Goal: Transaction & Acquisition: Book appointment/travel/reservation

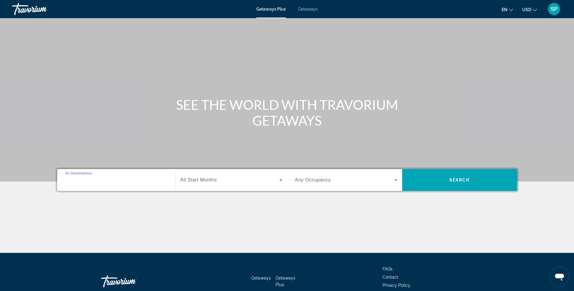
click at [109, 181] on input "Destination All Destinations" at bounding box center [116, 180] width 102 height 7
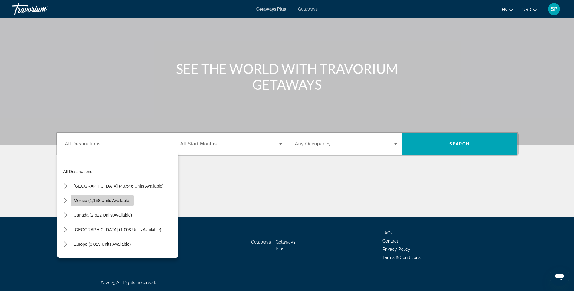
click at [107, 202] on span "Mexico (1,158 units available)" at bounding box center [102, 200] width 57 height 5
type input "**********"
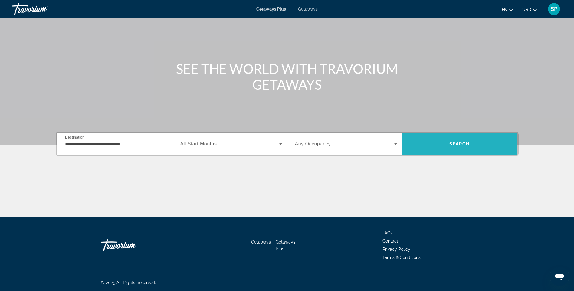
click at [449, 143] on span "Search" at bounding box center [459, 144] width 21 height 5
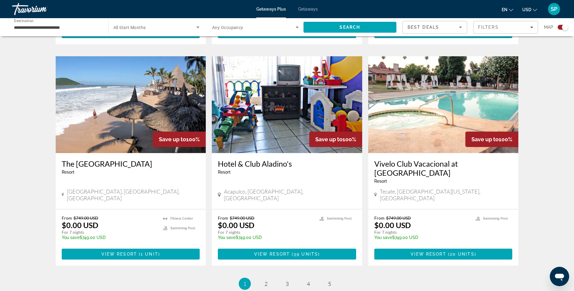
scroll to position [856, 0]
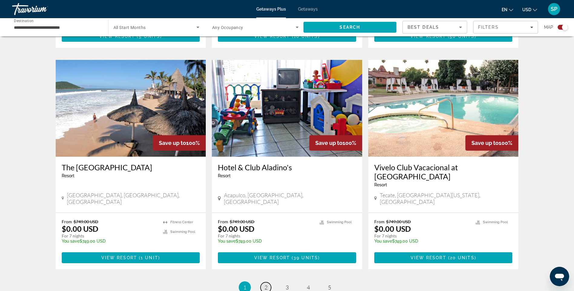
click at [265, 284] on span "2" at bounding box center [265, 287] width 3 height 7
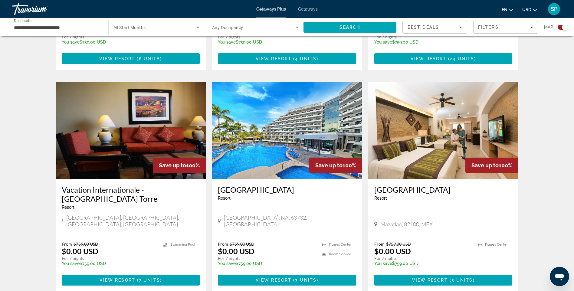
scroll to position [815, 0]
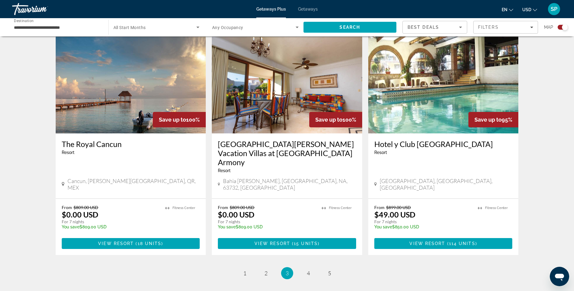
scroll to position [859, 0]
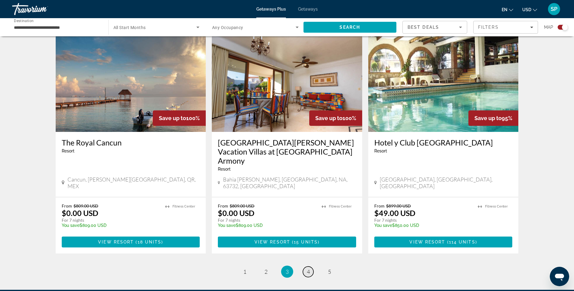
click at [307, 268] on span "4" at bounding box center [308, 271] width 3 height 7
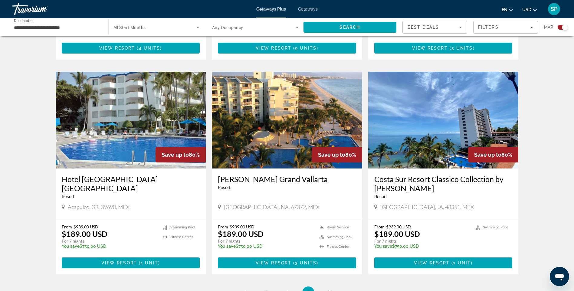
scroll to position [848, 0]
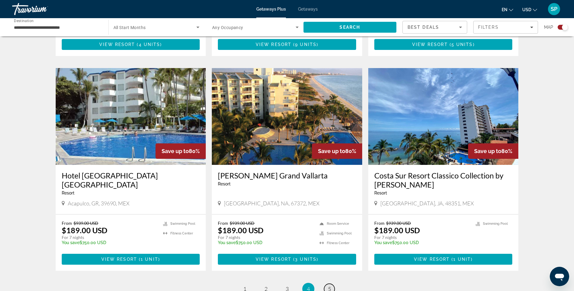
click at [330, 286] on span "5" at bounding box center [329, 289] width 3 height 7
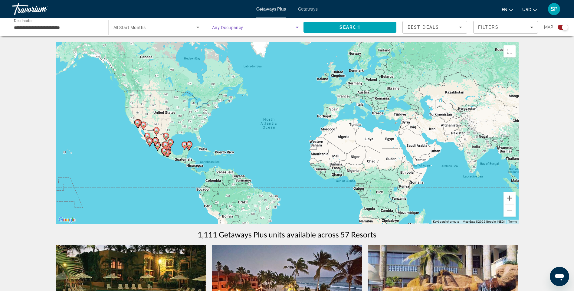
click at [296, 26] on icon "Search widget" at bounding box center [297, 27] width 7 height 7
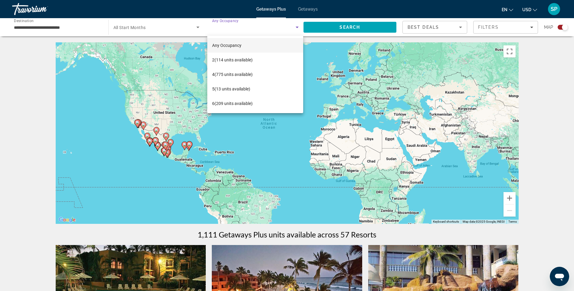
click at [296, 26] on div at bounding box center [287, 145] width 574 height 291
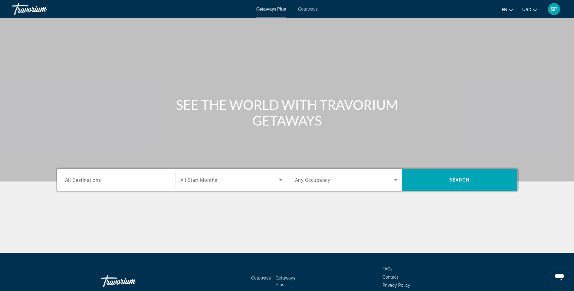
click at [97, 180] on span "All Destinations" at bounding box center [83, 180] width 36 height 6
click at [97, 180] on input "Destination All Destinations" at bounding box center [116, 180] width 102 height 7
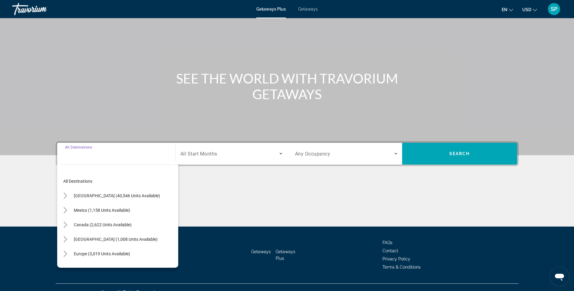
scroll to position [36, 0]
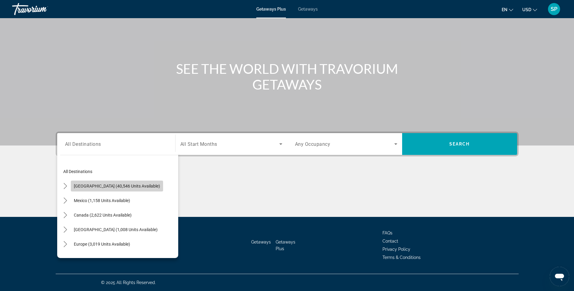
click at [136, 186] on span "[GEOGRAPHIC_DATA] (40,546 units available)" at bounding box center [117, 186] width 86 height 5
type input "**********"
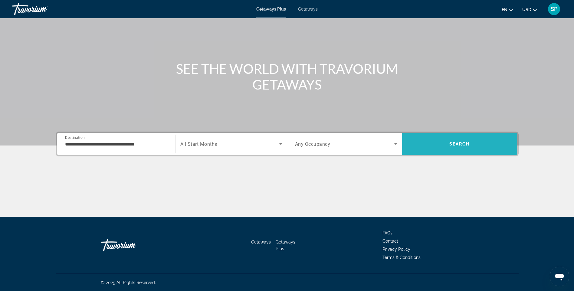
click at [458, 144] on span "Search" at bounding box center [459, 144] width 21 height 5
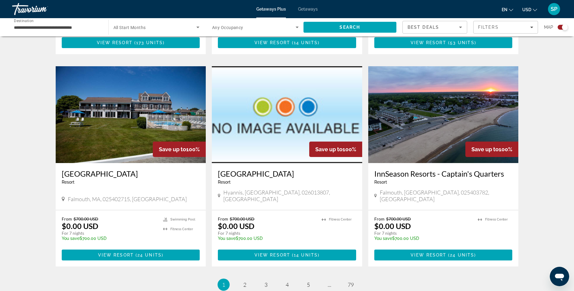
scroll to position [808, 0]
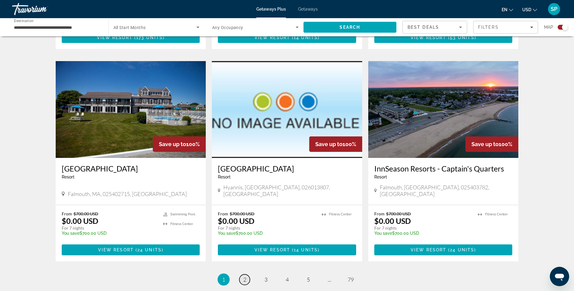
click at [245, 276] on span "2" at bounding box center [244, 279] width 3 height 7
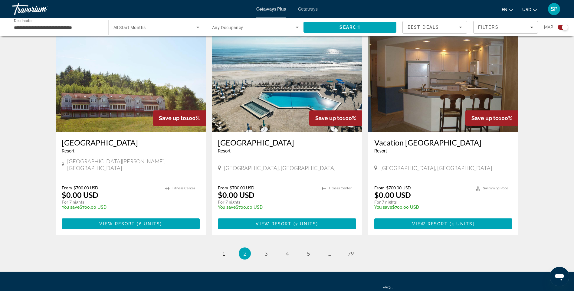
scroll to position [851, 0]
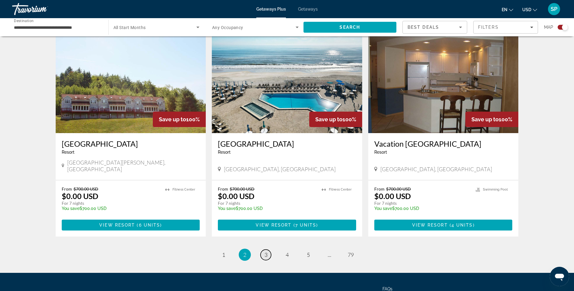
click at [265, 251] on span "3" at bounding box center [265, 254] width 3 height 7
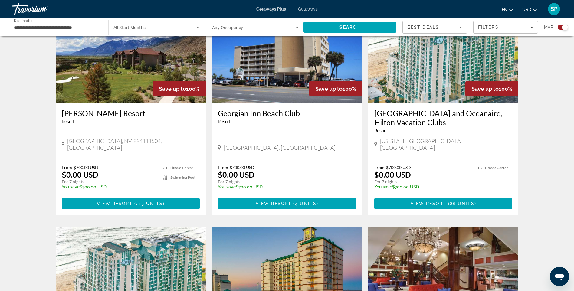
scroll to position [652, 0]
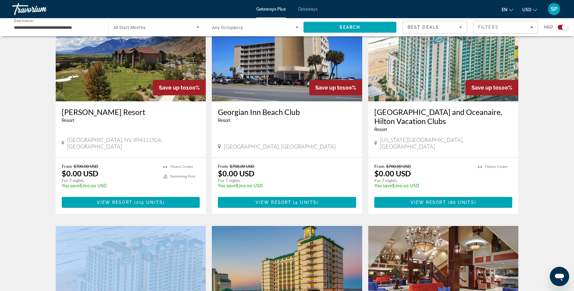
drag, startPoint x: 567, startPoint y: 184, endPoint x: 567, endPoint y: 192, distance: 8.2
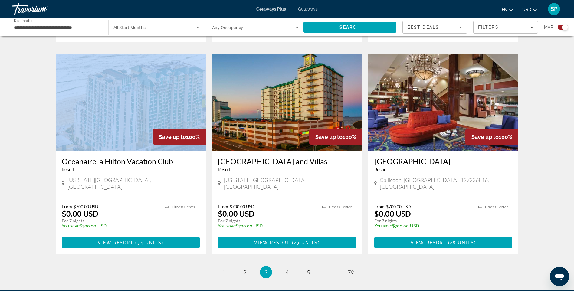
scroll to position [826, 0]
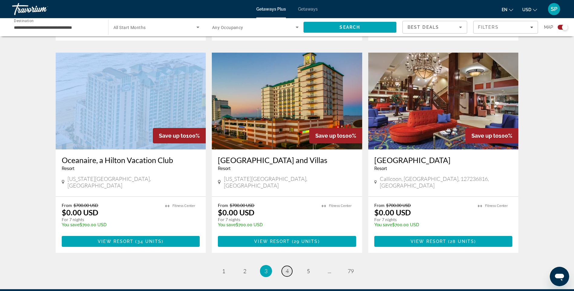
click at [287, 268] on span "4" at bounding box center [287, 271] width 3 height 7
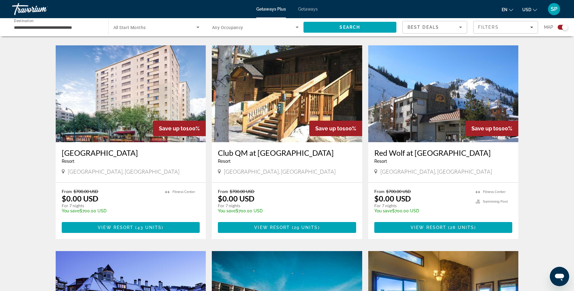
scroll to position [416, 0]
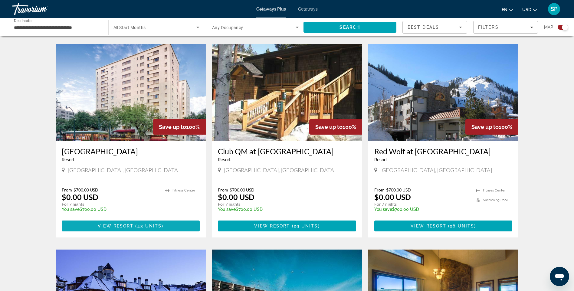
click at [131, 224] on span "View Resort" at bounding box center [116, 226] width 36 height 5
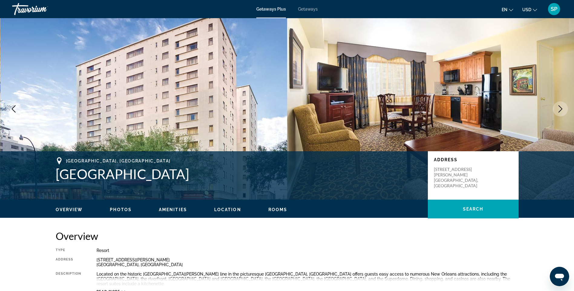
click at [560, 110] on icon "Next image" at bounding box center [560, 108] width 7 height 7
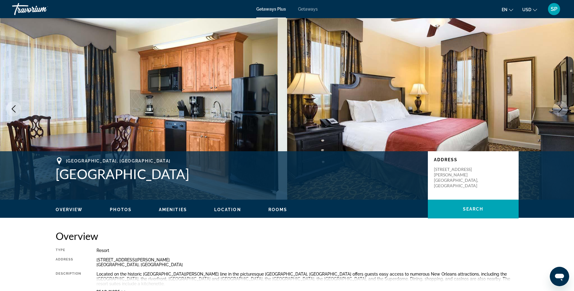
click at [559, 109] on icon "Next image" at bounding box center [560, 108] width 7 height 7
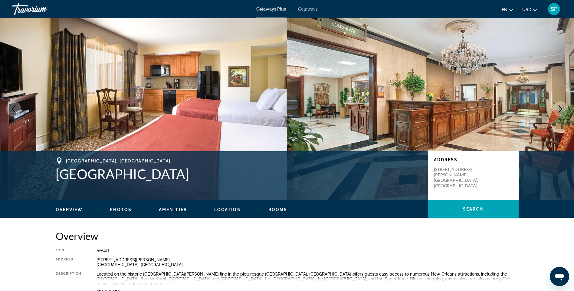
click at [560, 109] on icon "Next image" at bounding box center [560, 108] width 7 height 7
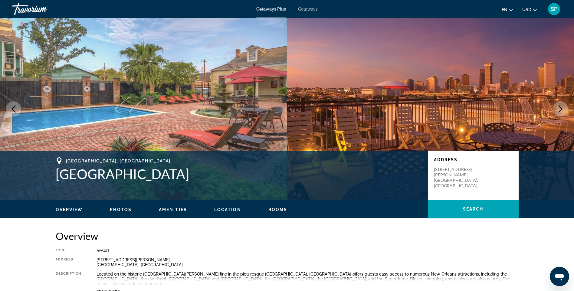
click at [560, 109] on icon "Next image" at bounding box center [560, 108] width 7 height 7
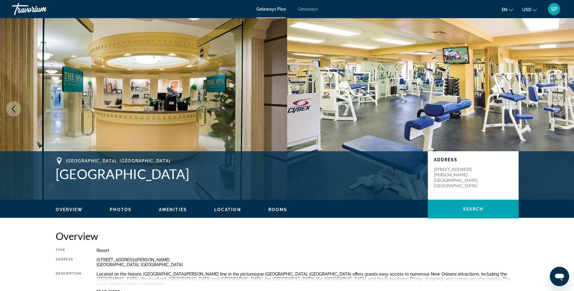
click at [560, 109] on icon "Next image" at bounding box center [560, 108] width 7 height 7
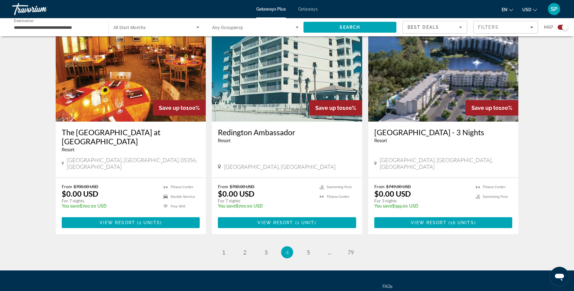
scroll to position [878, 0]
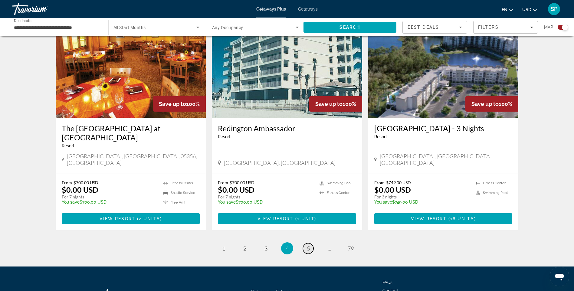
click at [308, 245] on span "5" at bounding box center [308, 248] width 3 height 7
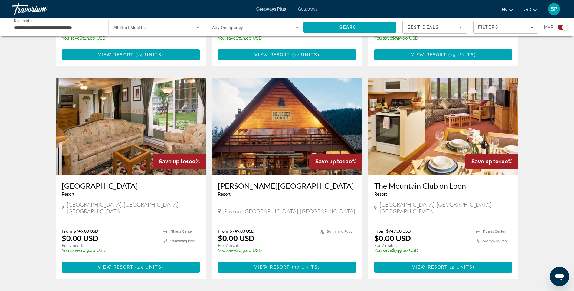
scroll to position [852, 0]
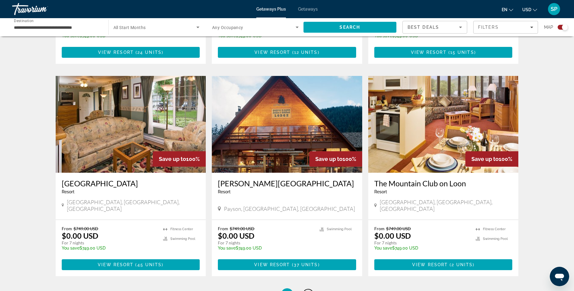
click at [308, 291] on span "6" at bounding box center [308, 294] width 3 height 7
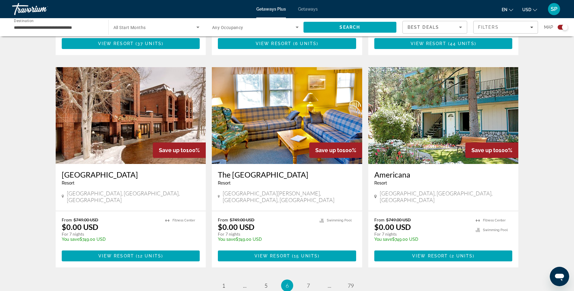
scroll to position [844, 0]
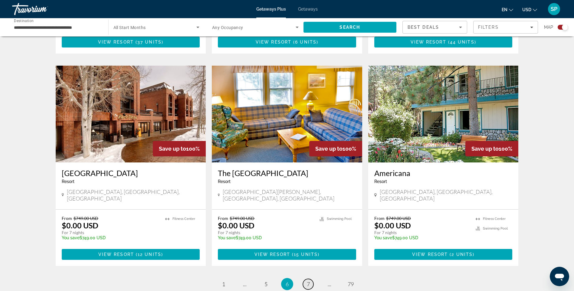
click at [308, 281] on span "7" at bounding box center [308, 284] width 3 height 7
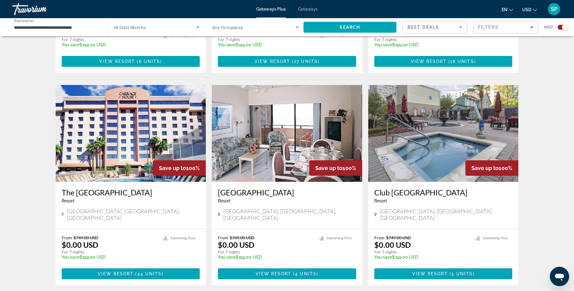
scroll to position [813, 0]
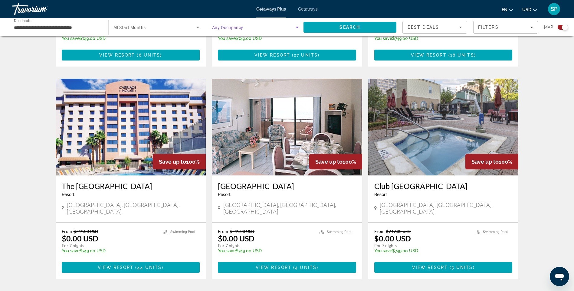
click at [297, 27] on icon "Search widget" at bounding box center [297, 28] width 3 height 2
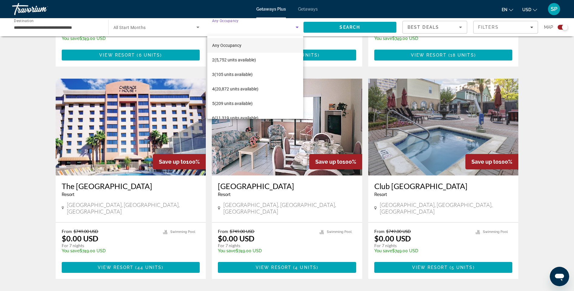
click at [297, 27] on div at bounding box center [287, 145] width 574 height 291
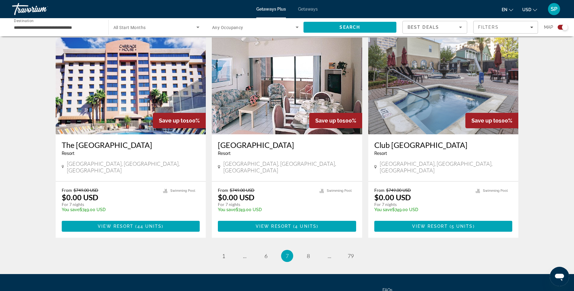
scroll to position [853, 0]
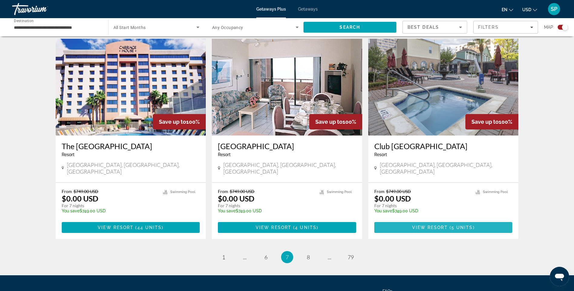
click at [438, 225] on span "View Resort" at bounding box center [430, 227] width 36 height 5
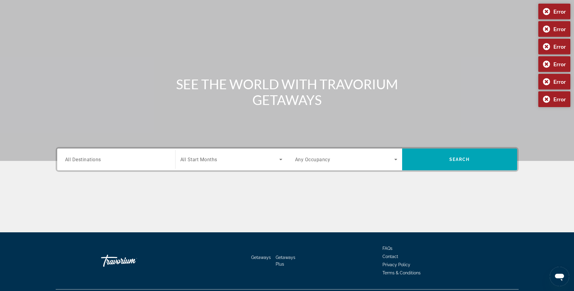
scroll to position [2, 0]
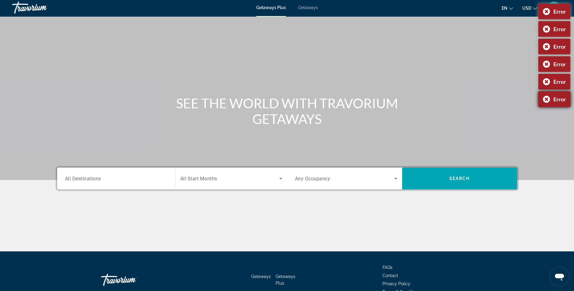
click at [544, 100] on div "Error" at bounding box center [554, 99] width 32 height 16
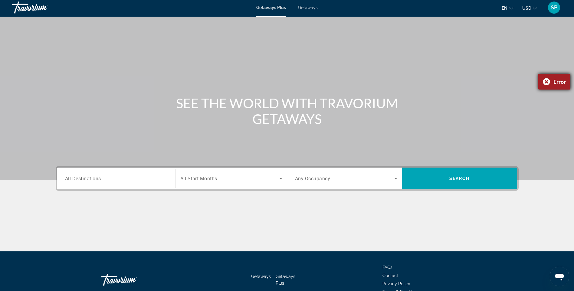
click at [545, 82] on div "Error" at bounding box center [554, 82] width 32 height 16
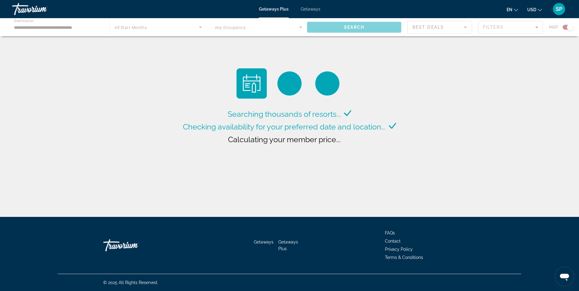
click at [309, 10] on span "Getaways" at bounding box center [311, 9] width 20 height 5
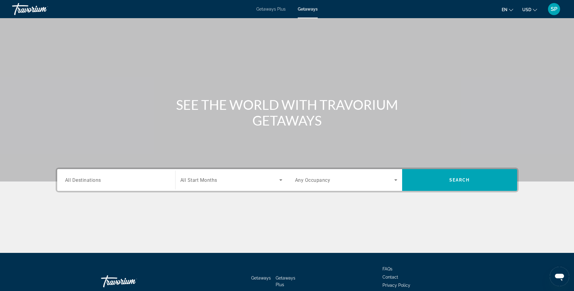
click at [274, 10] on span "Getaways Plus" at bounding box center [270, 9] width 29 height 5
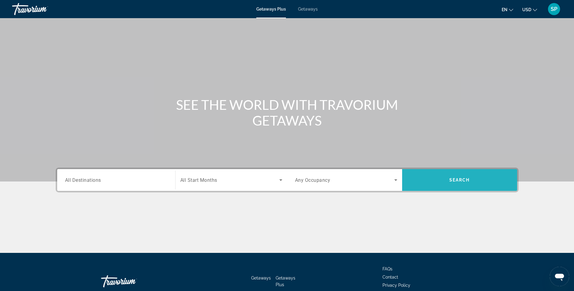
click at [449, 181] on span "Search" at bounding box center [459, 180] width 21 height 5
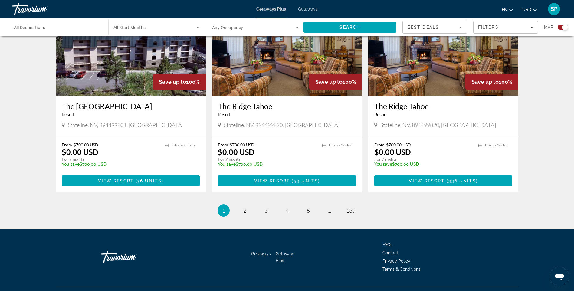
scroll to position [885, 0]
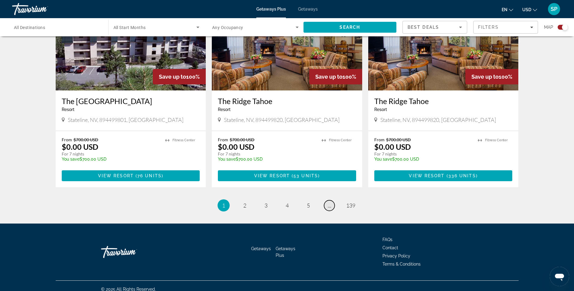
click at [330, 202] on span "..." at bounding box center [330, 205] width 4 height 7
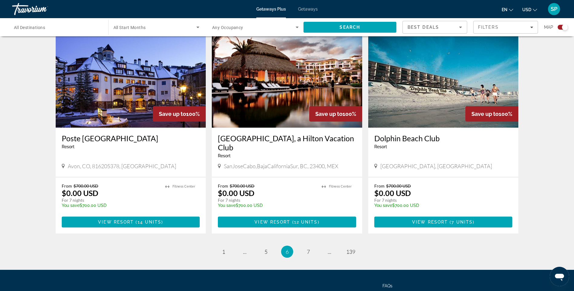
scroll to position [849, 0]
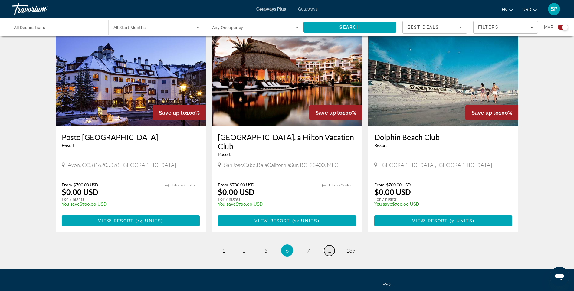
click at [328, 245] on link "page ..." at bounding box center [329, 250] width 11 height 11
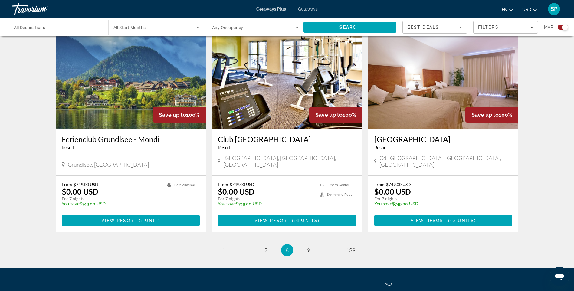
scroll to position [874, 0]
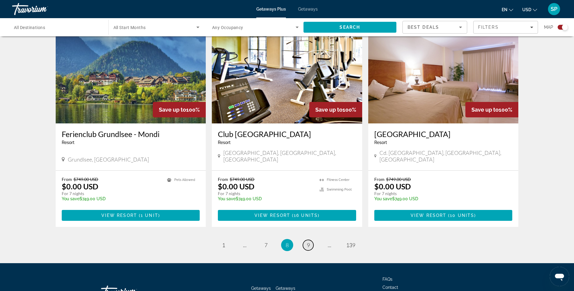
click at [307, 242] on span "9" at bounding box center [308, 245] width 3 height 7
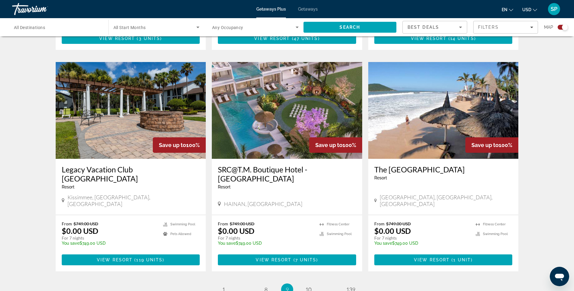
scroll to position [835, 0]
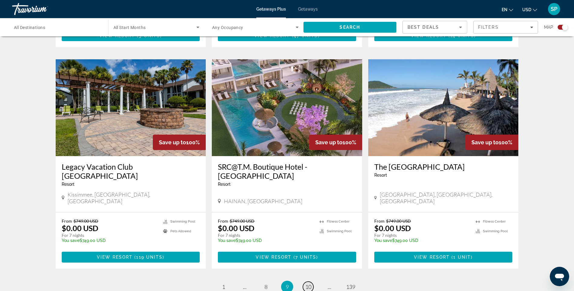
click at [307, 284] on span "10" at bounding box center [308, 287] width 6 height 7
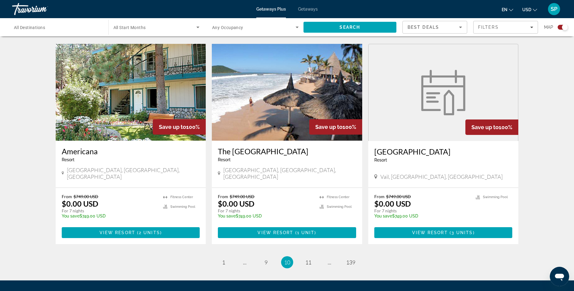
scroll to position [868, 0]
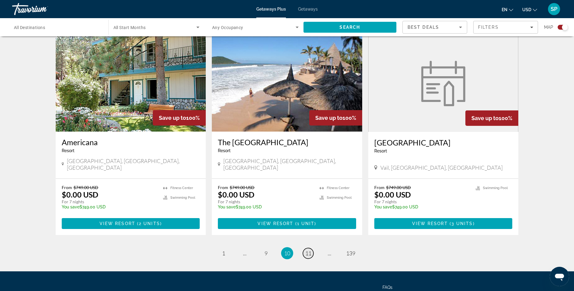
click at [309, 250] on span "11" at bounding box center [308, 253] width 6 height 7
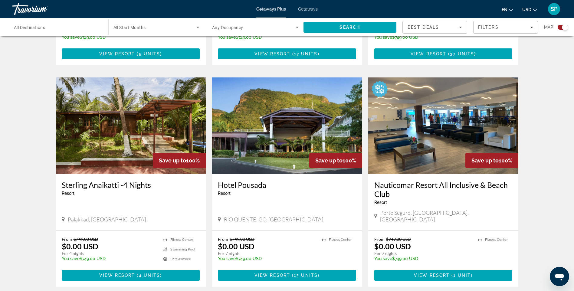
scroll to position [815, 0]
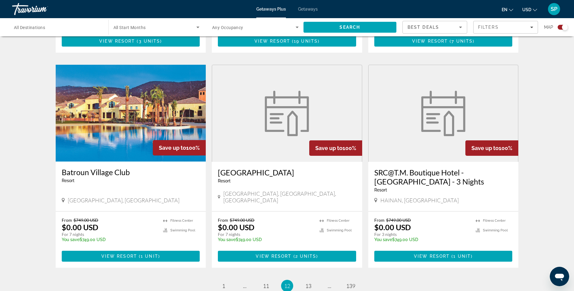
scroll to position [831, 0]
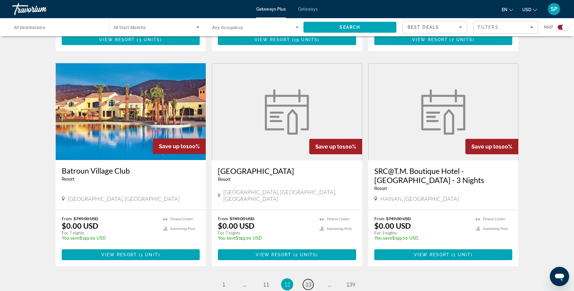
click at [308, 281] on span "13" at bounding box center [308, 284] width 6 height 7
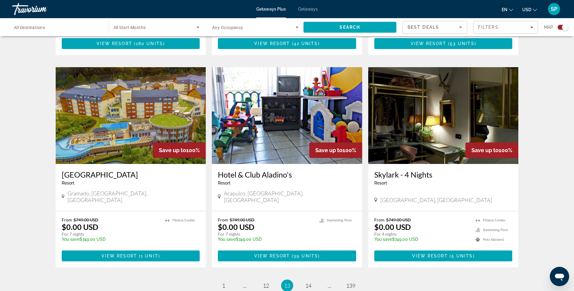
scroll to position [847, 0]
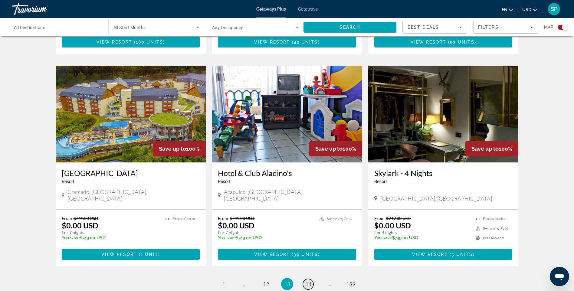
click at [309, 281] on span "14" at bounding box center [308, 284] width 6 height 7
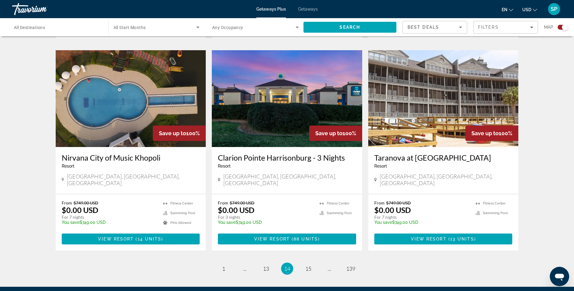
scroll to position [838, 0]
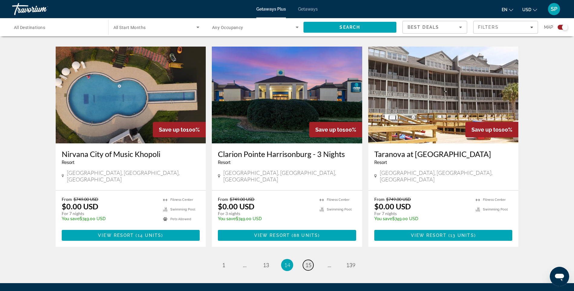
click at [308, 262] on span "15" at bounding box center [308, 265] width 6 height 7
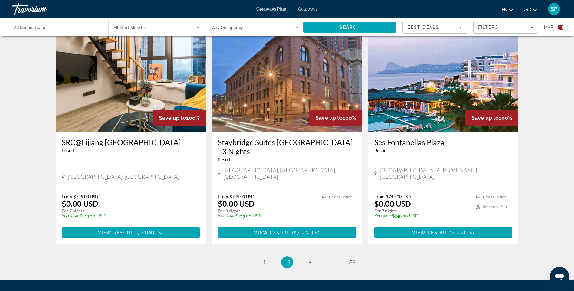
scroll to position [869, 0]
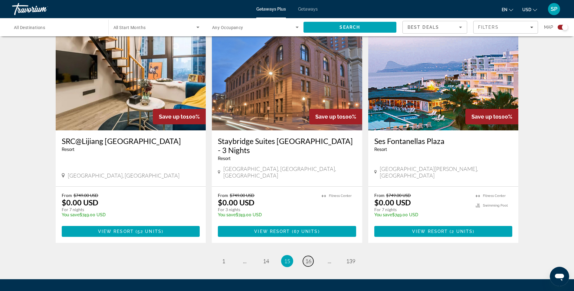
click at [308, 258] on span "16" at bounding box center [308, 261] width 6 height 7
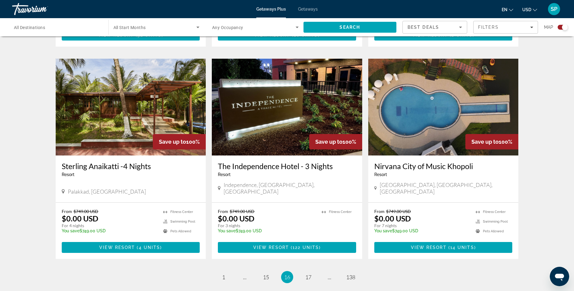
scroll to position [843, 0]
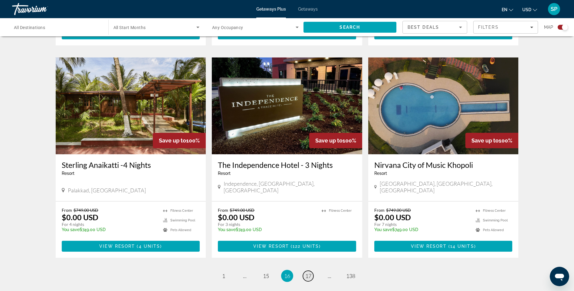
click at [309, 273] on span "17" at bounding box center [308, 276] width 6 height 7
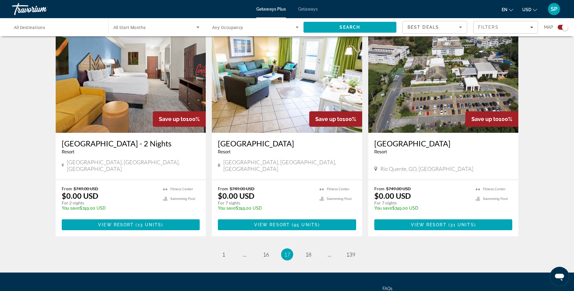
scroll to position [860, 0]
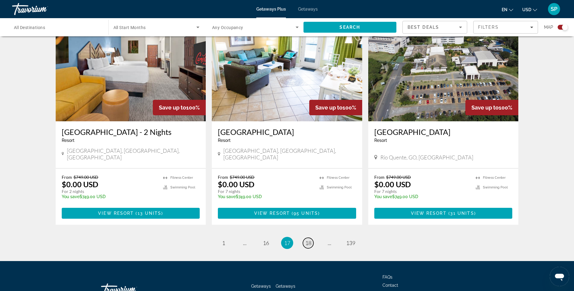
click at [310, 240] on span "18" at bounding box center [308, 243] width 6 height 7
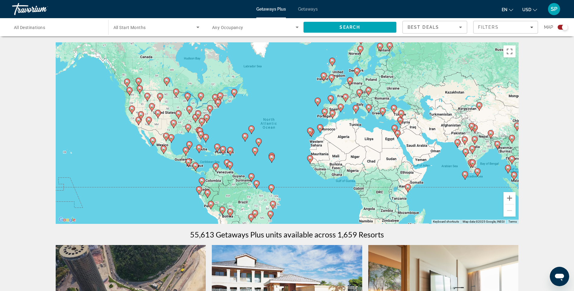
click at [186, 112] on div "To activate drag with keyboard, press Alt + Enter. Once in keyboard drag state,…" at bounding box center [287, 133] width 463 height 182
click at [188, 109] on image "Main content" at bounding box center [190, 109] width 4 height 4
type input "**********"
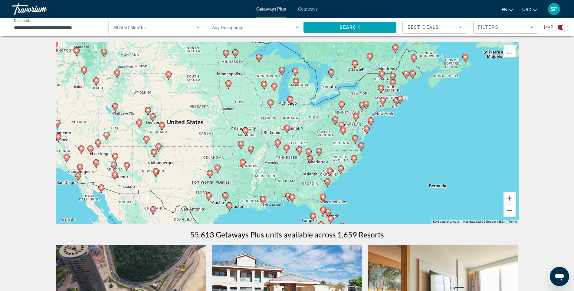
click at [270, 120] on div "To activate drag with keyboard, press Alt + Enter. Once in keyboard drag state,…" at bounding box center [287, 133] width 463 height 182
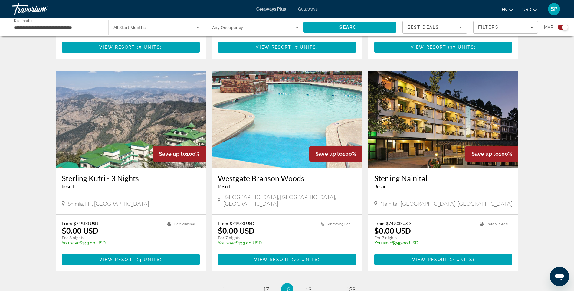
scroll to position [809, 0]
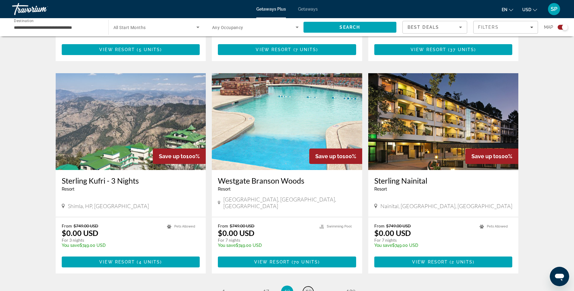
click at [309, 288] on span "19" at bounding box center [308, 291] width 6 height 7
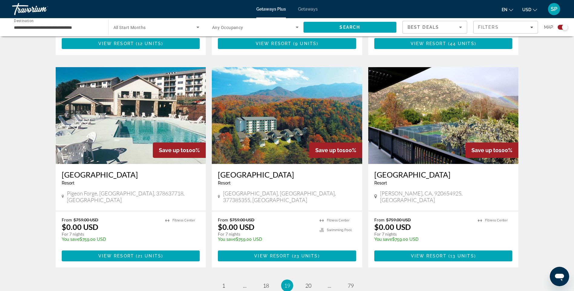
scroll to position [832, 0]
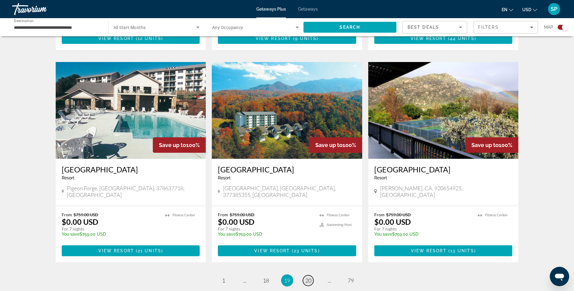
click at [307, 277] on span "20" at bounding box center [308, 280] width 6 height 7
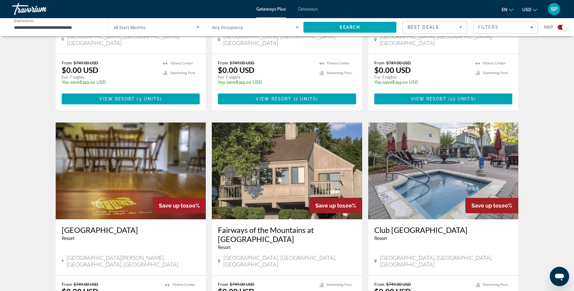
scroll to position [791, 0]
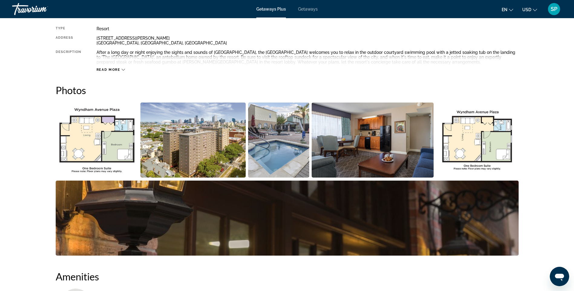
scroll to position [218, 0]
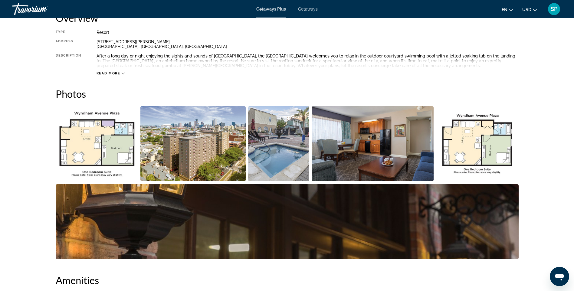
click at [123, 74] on icon "Main content" at bounding box center [123, 73] width 3 height 3
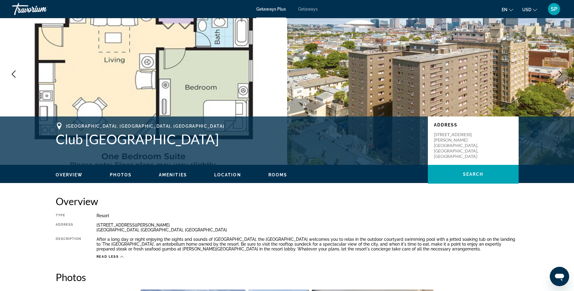
scroll to position [0, 0]
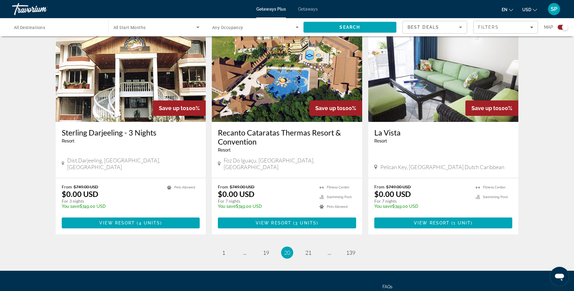
scroll to position [879, 0]
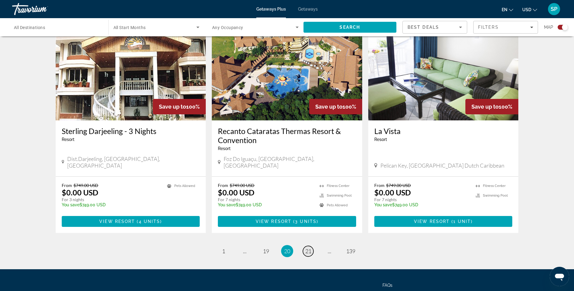
click at [307, 248] on span "21" at bounding box center [308, 251] width 6 height 7
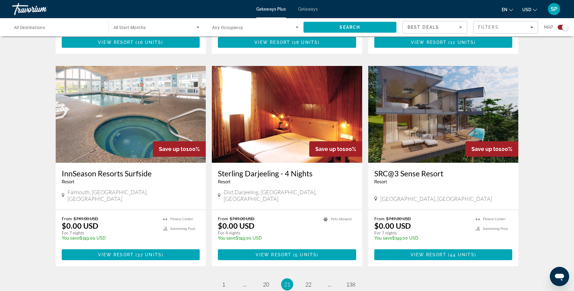
scroll to position [844, 0]
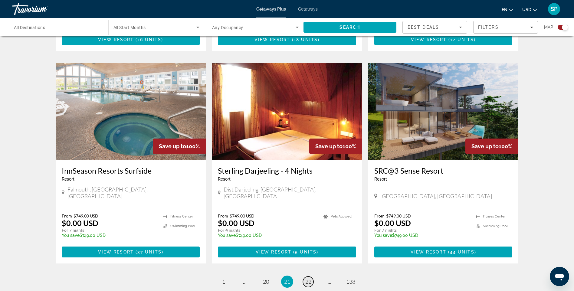
click at [309, 278] on span "22" at bounding box center [308, 281] width 6 height 7
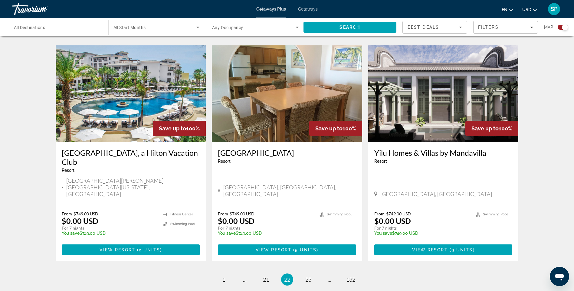
scroll to position [849, 0]
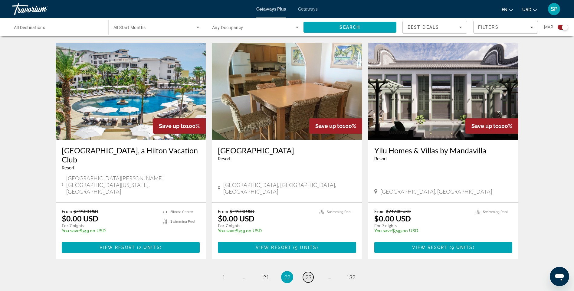
click at [309, 274] on span "23" at bounding box center [308, 277] width 6 height 7
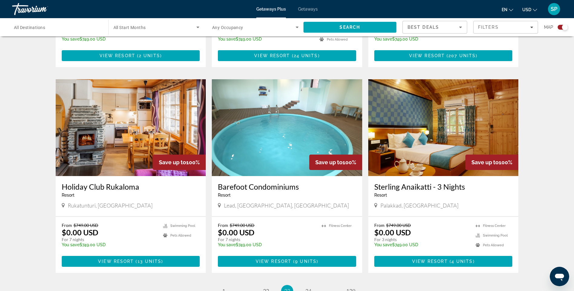
scroll to position [832, 0]
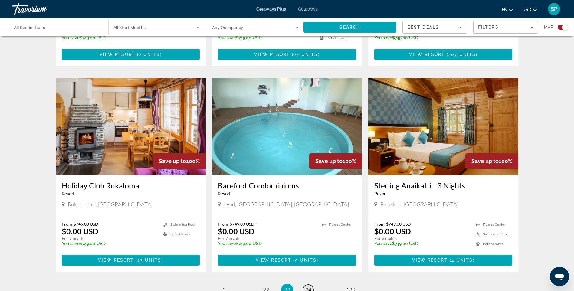
click at [308, 287] on span "24" at bounding box center [308, 290] width 6 height 7
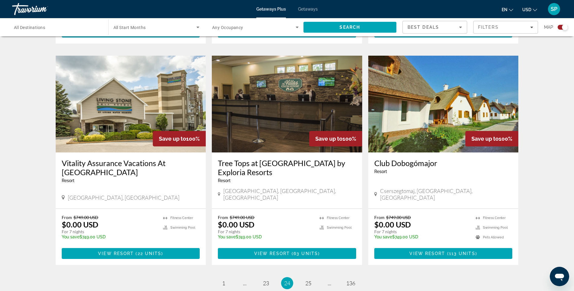
scroll to position [841, 0]
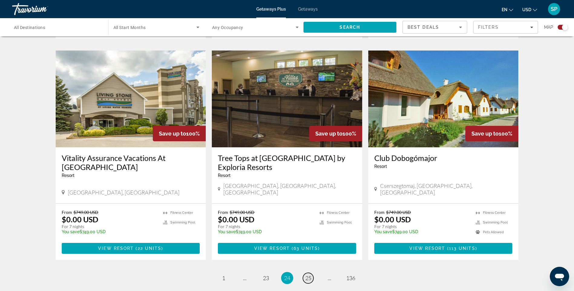
click at [309, 275] on span "25" at bounding box center [308, 278] width 6 height 7
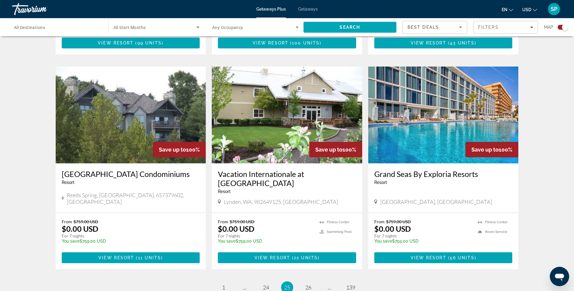
scroll to position [848, 0]
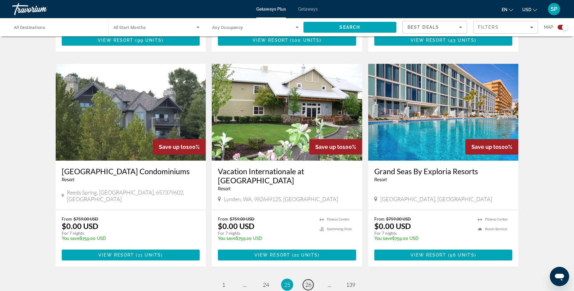
click at [309, 281] on span "26" at bounding box center [308, 284] width 6 height 7
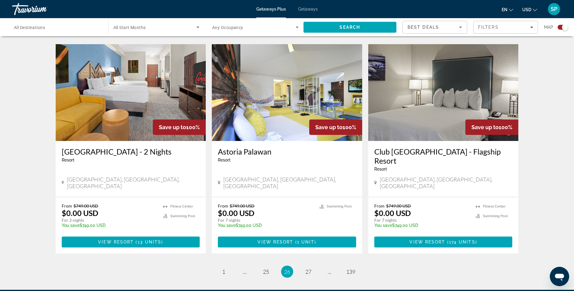
scroll to position [867, 0]
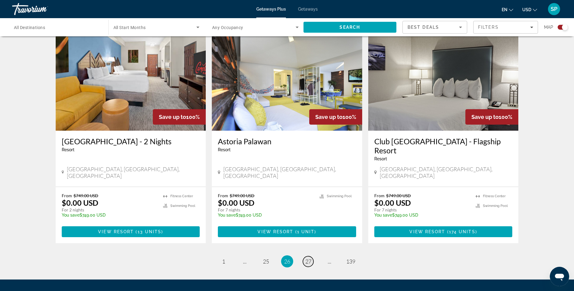
click at [307, 258] on span "27" at bounding box center [308, 261] width 6 height 7
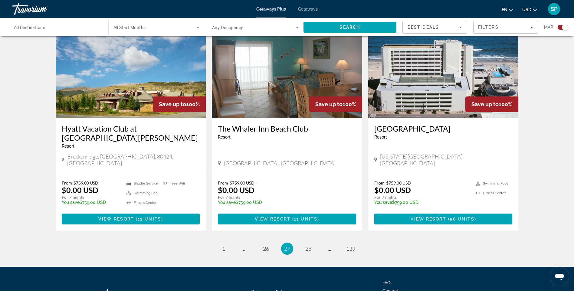
scroll to position [894, 0]
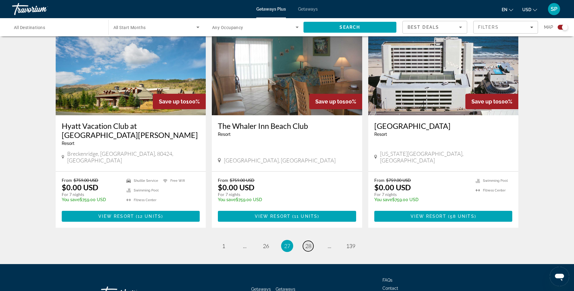
click at [307, 243] on span "28" at bounding box center [308, 246] width 6 height 7
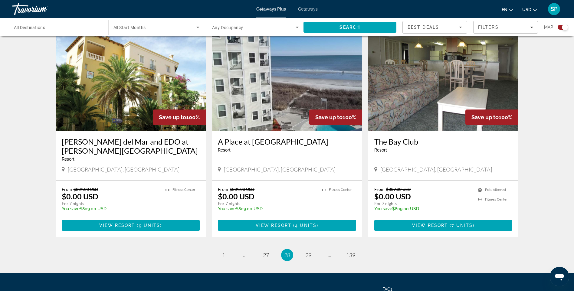
scroll to position [855, 0]
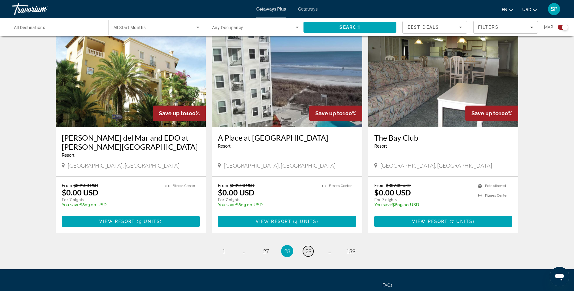
click at [308, 248] on span "29" at bounding box center [308, 251] width 6 height 7
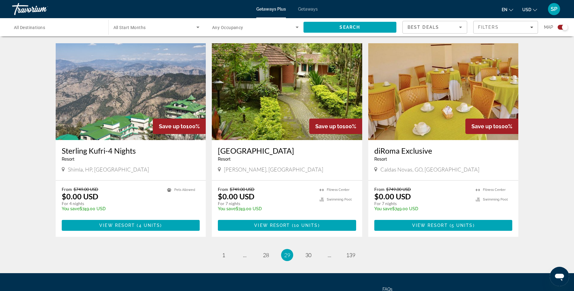
scroll to position [850, 0]
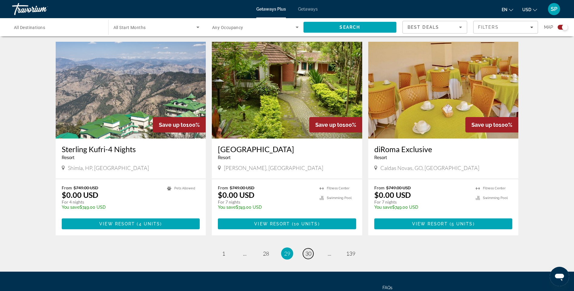
click at [308, 250] on span "30" at bounding box center [308, 253] width 6 height 7
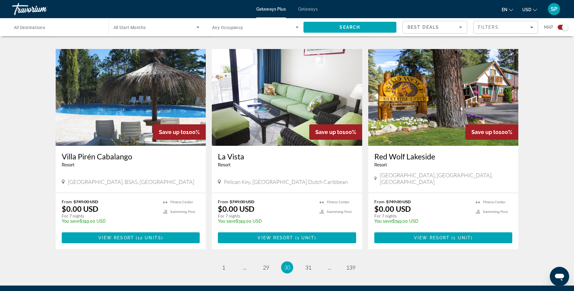
scroll to position [844, 0]
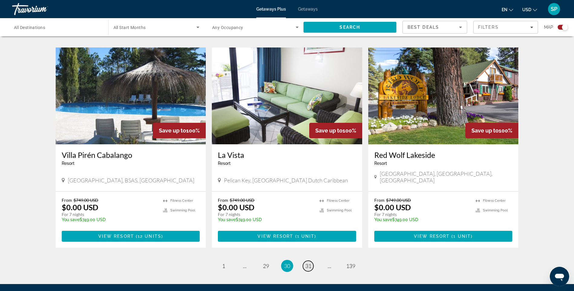
click at [310, 263] on span "31" at bounding box center [308, 266] width 6 height 7
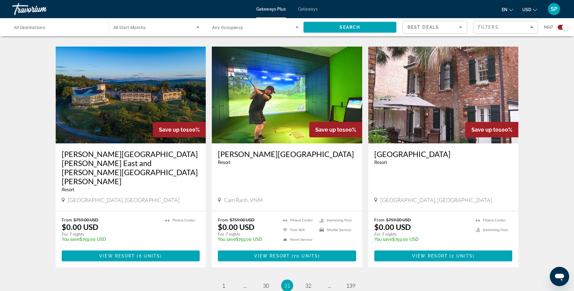
scroll to position [861, 0]
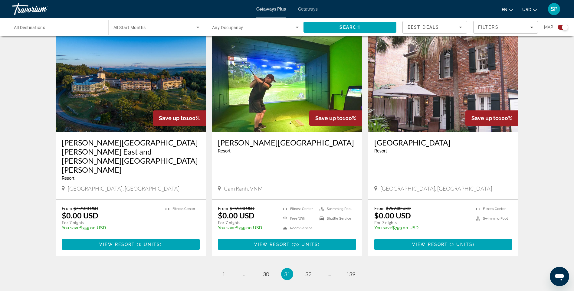
click at [554, 10] on span "SP" at bounding box center [554, 9] width 7 height 6
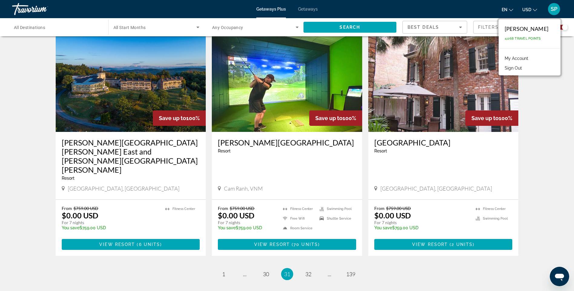
click at [515, 69] on button "Sign Out" at bounding box center [513, 68] width 23 height 8
